Goal: Transaction & Acquisition: Purchase product/service

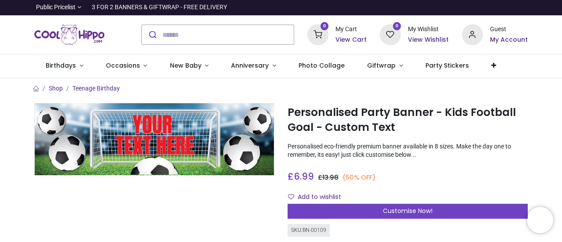
drag, startPoint x: 559, startPoint y: 35, endPoint x: 559, endPoint y: 47, distance: 12.3
click at [559, 47] on div "0 My Cart View Cart 0 Guest" at bounding box center [281, 34] width 562 height 39
click at [408, 199] on div "Add to wishlist" at bounding box center [408, 197] width 240 height 15
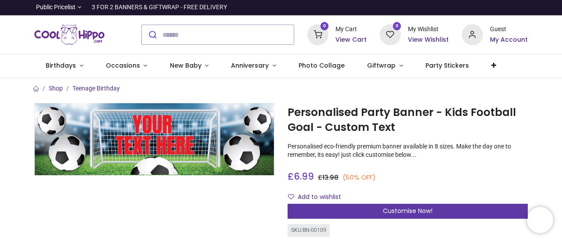
click at [407, 211] on span "Customise Now!" at bounding box center [408, 210] width 50 height 9
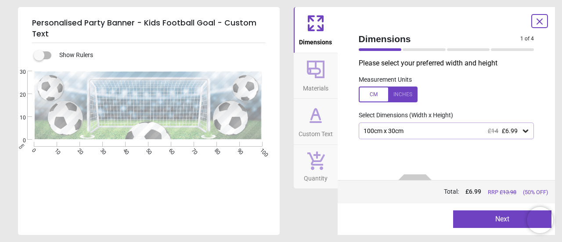
click at [165, 116] on div at bounding box center [149, 101] width 103 height 41
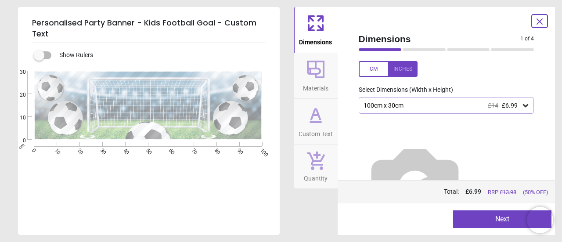
scroll to position [51, 0]
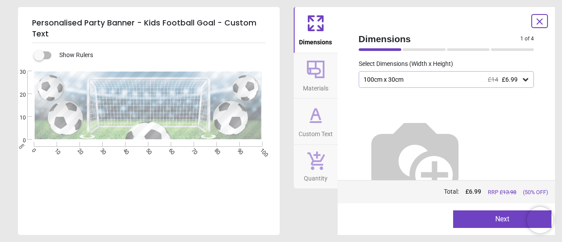
click at [322, 115] on icon at bounding box center [315, 115] width 21 height 21
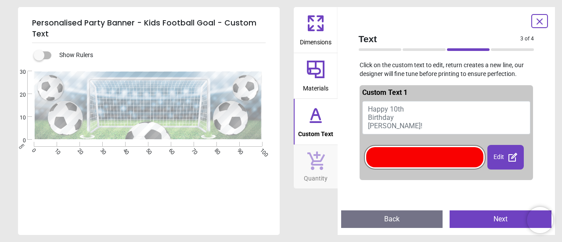
click at [395, 109] on span "Happy 10th Birthday [PERSON_NAME]!" at bounding box center [395, 117] width 54 height 25
click at [400, 108] on span "Happy 10th Birthday [PERSON_NAME]!" at bounding box center [395, 117] width 54 height 25
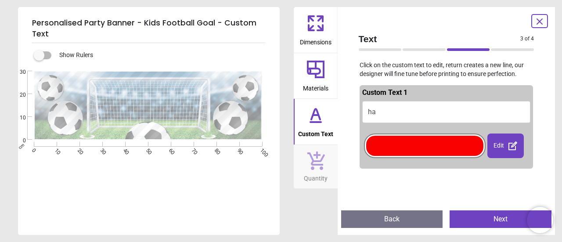
type textarea "*"
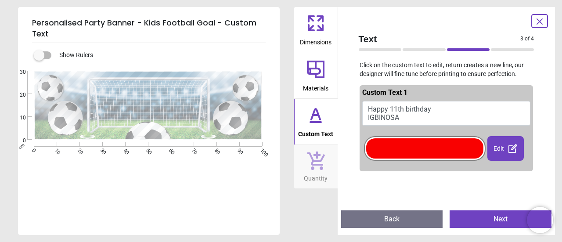
type textarea "**********"
click at [304, 164] on button "Quantity" at bounding box center [316, 167] width 44 height 44
